Goal: Find specific page/section

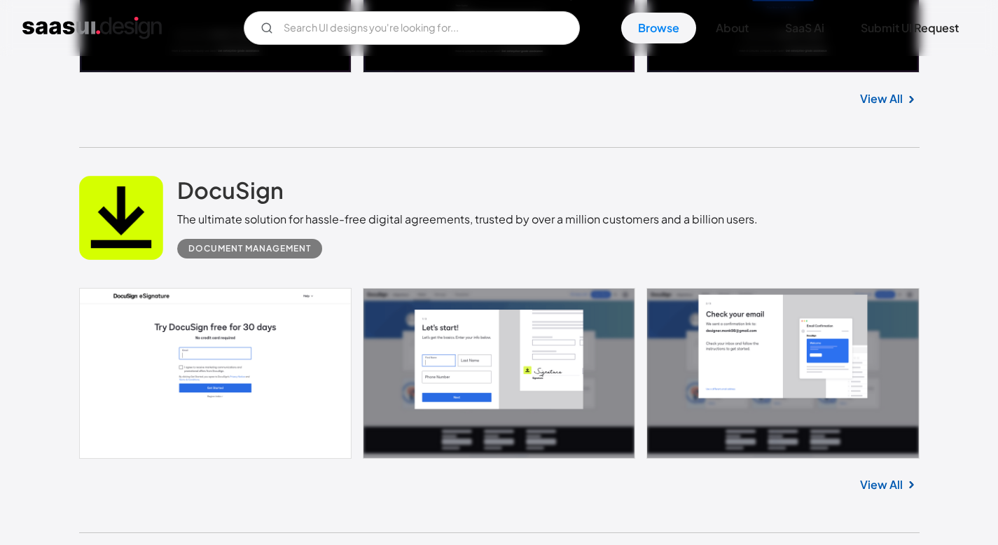
scroll to position [2279, 0]
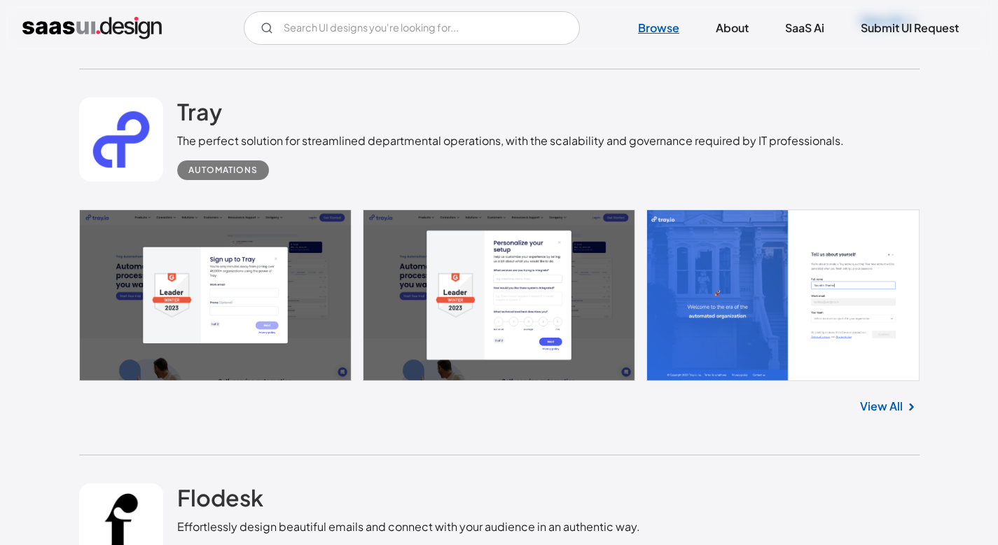
click at [634, 31] on link "Browse" at bounding box center [658, 28] width 75 height 31
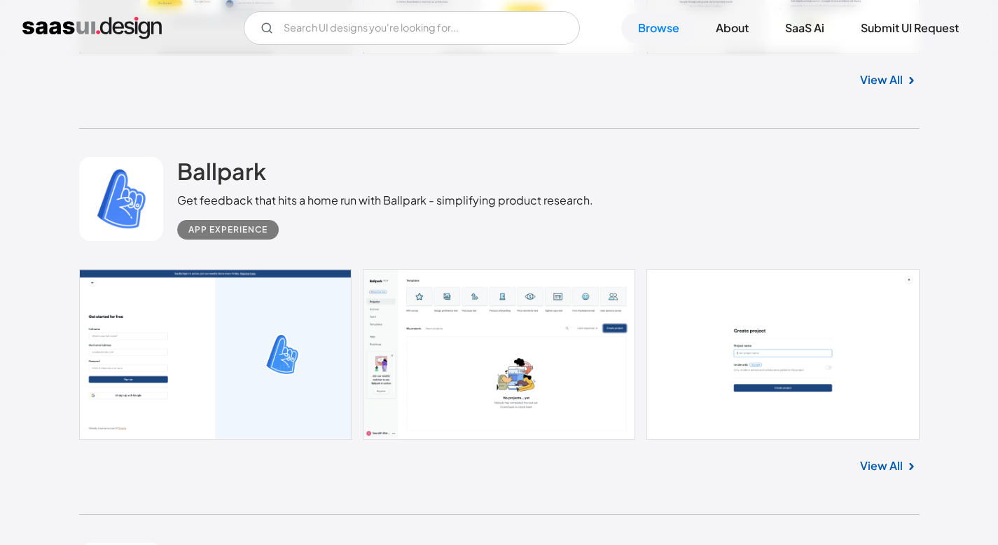
scroll to position [6134, 0]
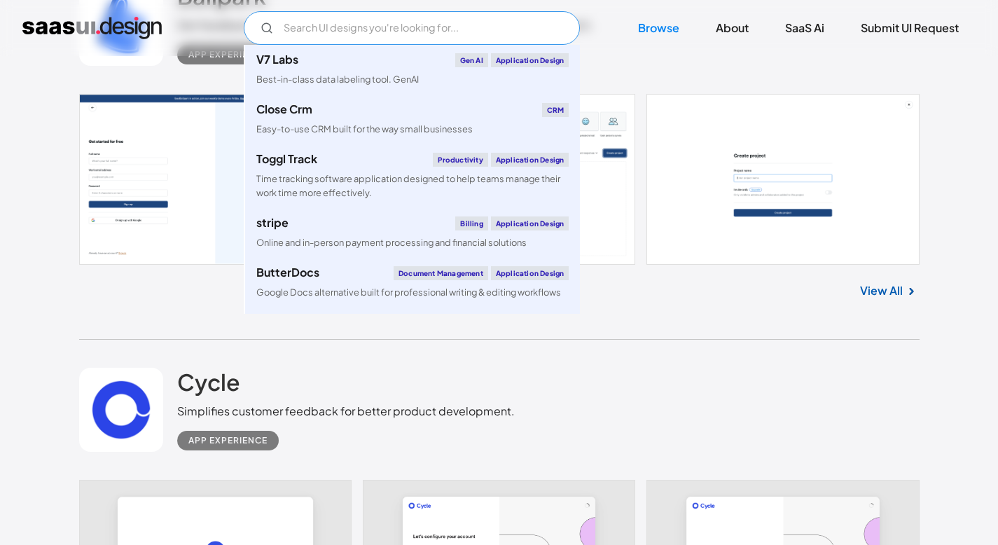
click at [383, 36] on input "Email Form" at bounding box center [412, 28] width 336 height 34
click at [611, 83] on div "Ballpark Get feedback that hits a home run with Ballpark - simplifying product …" at bounding box center [499, 24] width 840 height 140
click at [371, 34] on input "Email Form" at bounding box center [412, 28] width 336 height 34
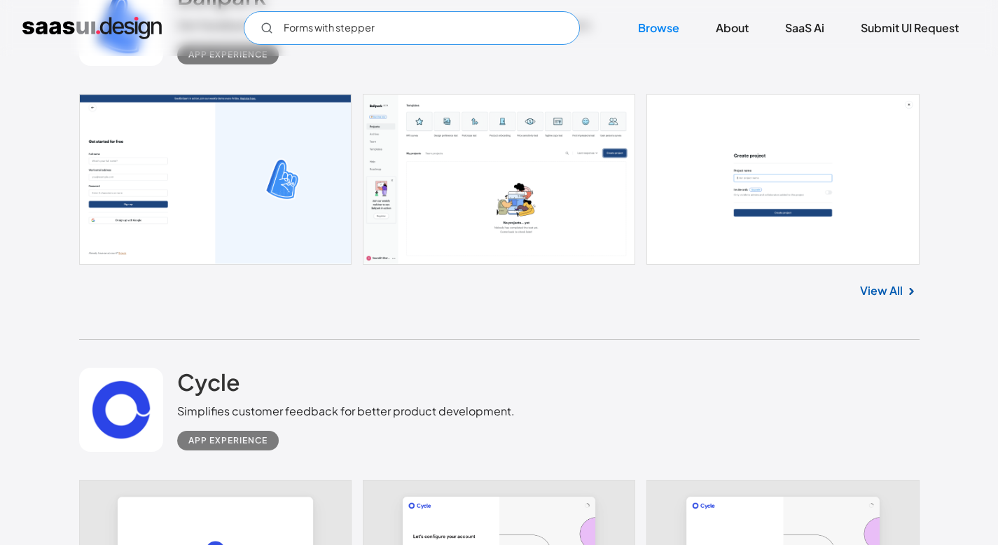
type input "Forms with stepper"
